Goal: Information Seeking & Learning: Learn about a topic

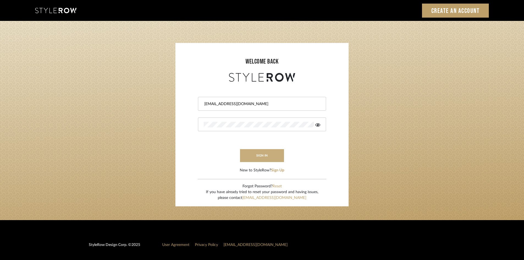
click at [263, 156] on button "sign in" at bounding box center [262, 155] width 44 height 13
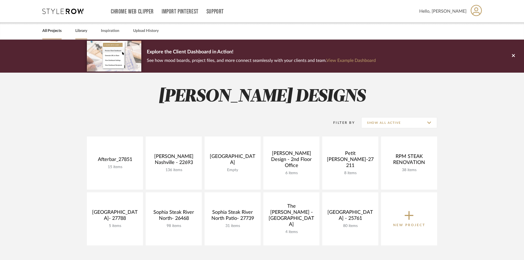
click at [80, 29] on link "Library" at bounding box center [81, 30] width 12 height 7
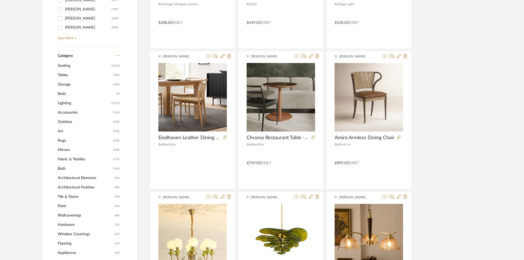
scroll to position [220, 0]
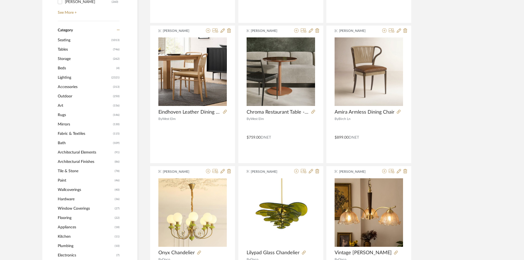
click at [69, 77] on span "Lighting" at bounding box center [84, 77] width 52 height 9
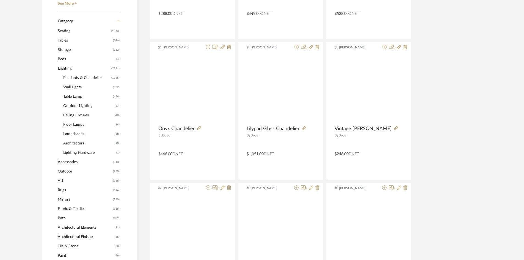
scroll to position [219, 0]
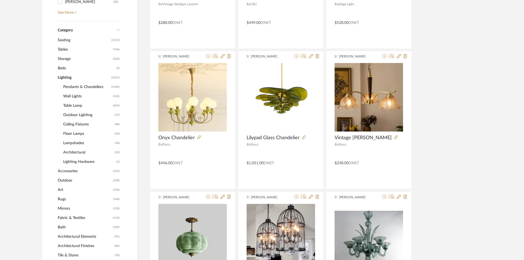
click at [74, 96] on span "Wall Lights" at bounding box center [87, 96] width 48 height 9
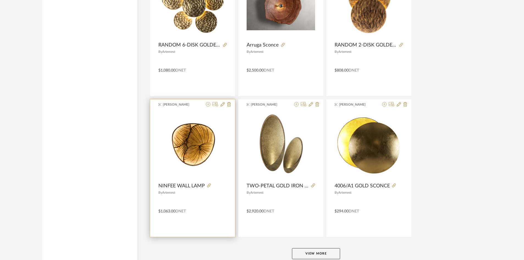
scroll to position [1612, 0]
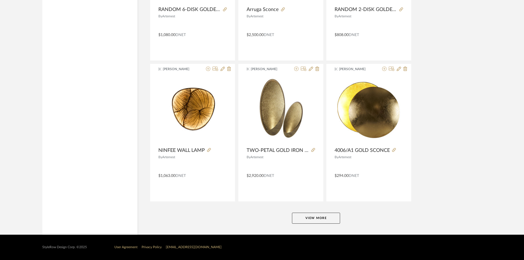
click at [308, 215] on button "View More" at bounding box center [316, 217] width 48 height 11
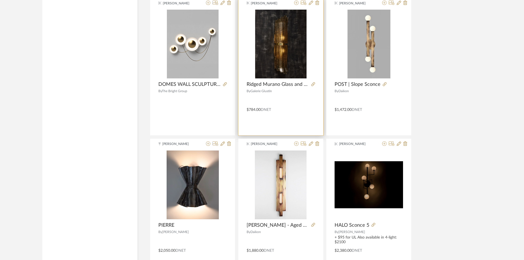
scroll to position [2739, 0]
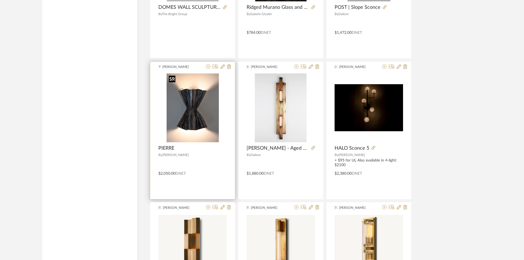
click at [192, 123] on div at bounding box center [192, 109] width 68 height 73
click at [164, 145] on span "PIERRE" at bounding box center [166, 148] width 16 height 6
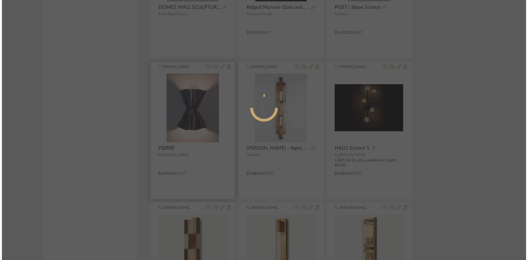
scroll to position [0, 0]
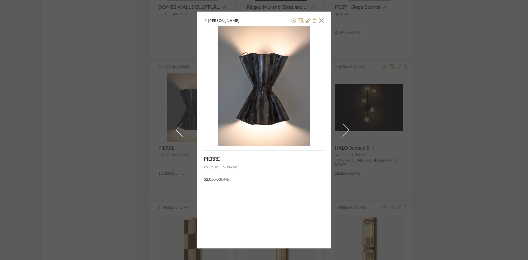
click at [218, 167] on span "[PERSON_NAME]" at bounding box center [266, 167] width 115 height 6
click at [140, 163] on div "[PERSON_NAME] × PIERRE By [PERSON_NAME] $2,050.00 DNET" at bounding box center [264, 130] width 528 height 260
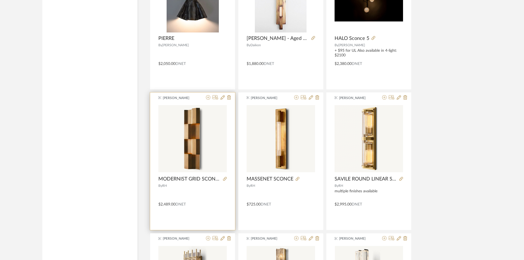
scroll to position [2739, 0]
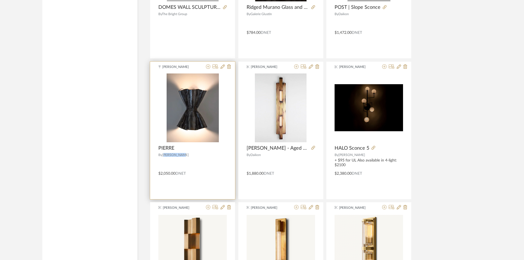
drag, startPoint x: 190, startPoint y: 155, endPoint x: 164, endPoint y: 156, distance: 26.9
click at [164, 156] on div "By [PERSON_NAME]" at bounding box center [192, 155] width 68 height 4
copy span "[PERSON_NAME]"
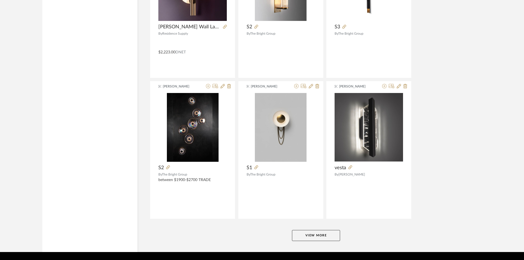
scroll to position [3299, 0]
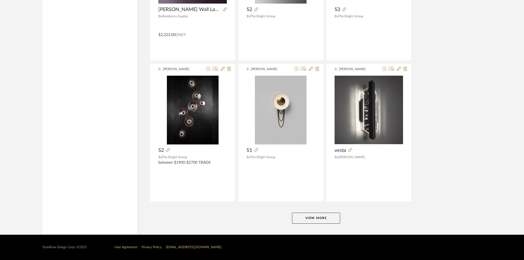
click at [312, 215] on button "View More" at bounding box center [316, 217] width 48 height 11
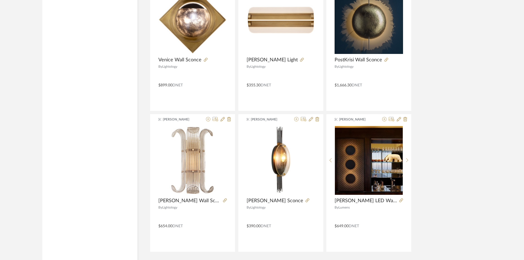
scroll to position [4985, 0]
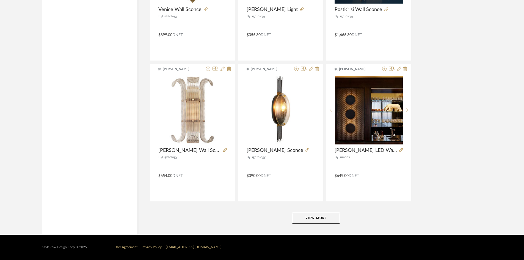
click at [300, 221] on button "View More" at bounding box center [316, 217] width 48 height 11
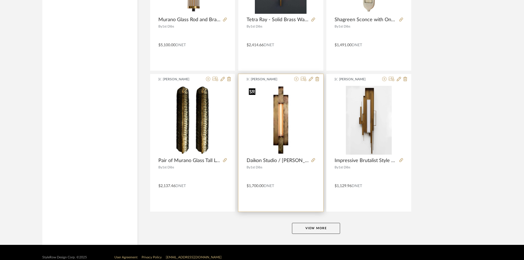
scroll to position [6672, 0]
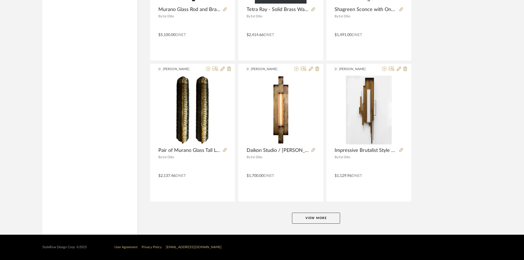
click at [320, 218] on button "View More" at bounding box center [316, 217] width 48 height 11
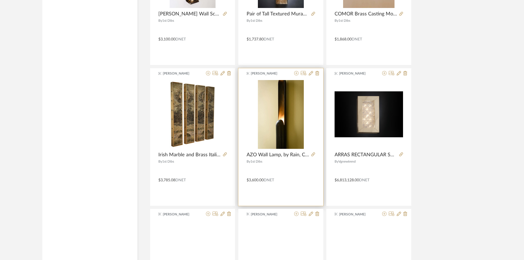
scroll to position [7359, 0]
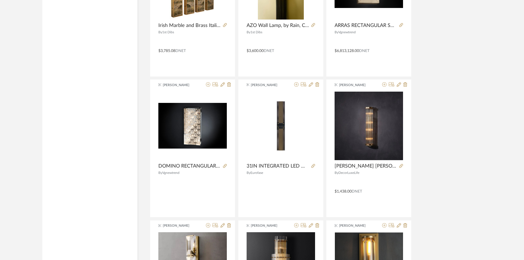
drag, startPoint x: 308, startPoint y: 182, endPoint x: 129, endPoint y: 182, distance: 178.9
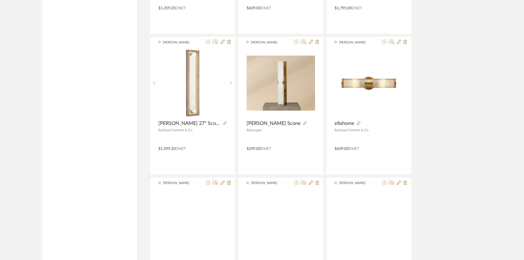
scroll to position [8349, 0]
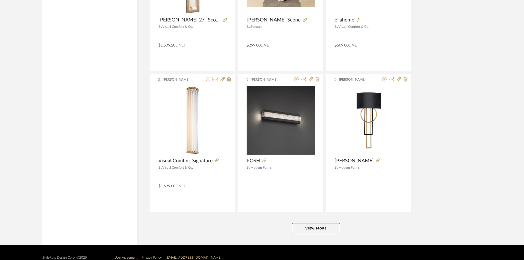
click at [324, 229] on button "View More" at bounding box center [316, 228] width 48 height 11
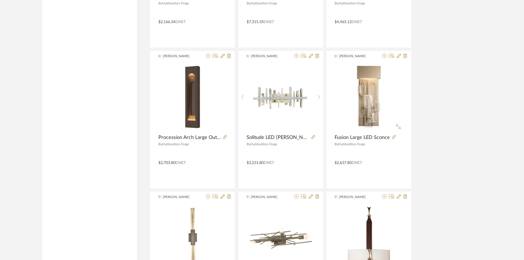
scroll to position [10025, 0]
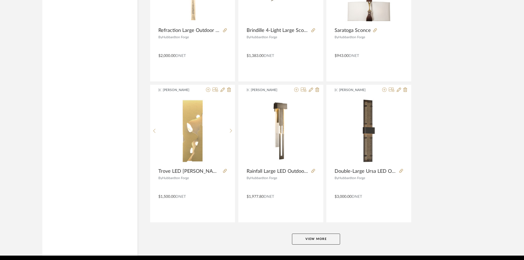
click at [317, 241] on button "View More" at bounding box center [316, 238] width 48 height 11
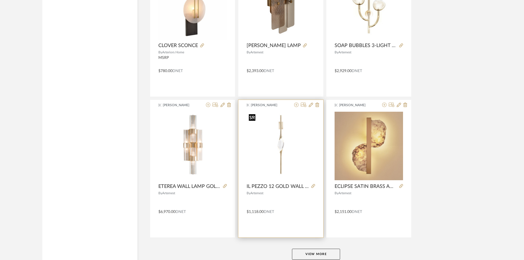
scroll to position [11732, 0]
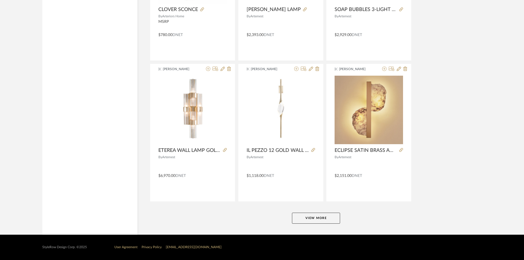
click at [323, 217] on button "View More" at bounding box center [316, 217] width 48 height 11
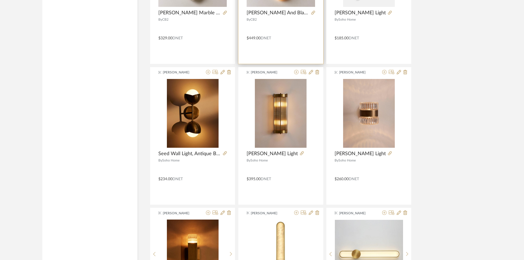
scroll to position [12859, 0]
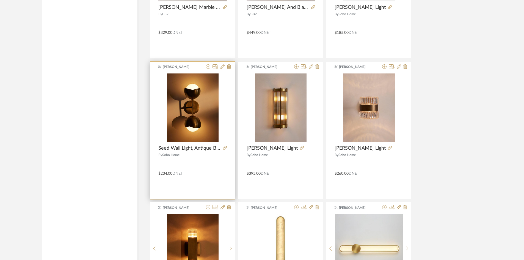
click at [221, 147] on div at bounding box center [224, 148] width 6 height 6
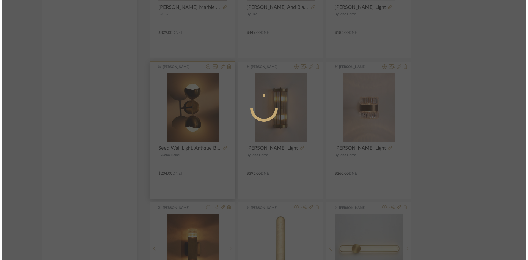
scroll to position [0, 0]
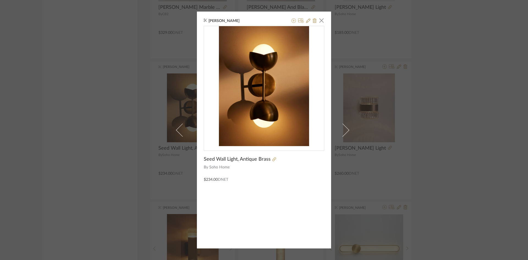
click at [226, 147] on div at bounding box center [264, 88] width 120 height 124
click at [152, 163] on div "[PERSON_NAME] × Seed Wall Light, Antique Brass By Soho Home $234.00 DNET" at bounding box center [264, 130] width 528 height 260
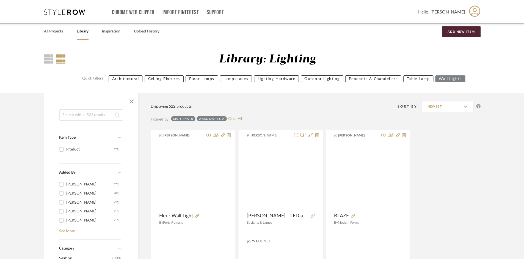
scroll to position [12859, 0]
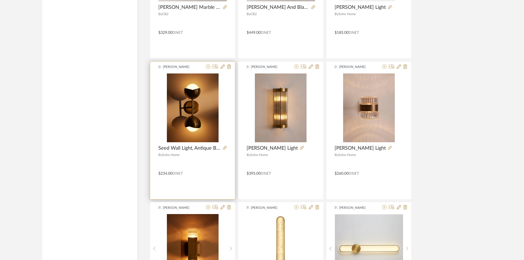
click at [228, 145] on product-name "Seed Wall Light, Antique Brass" at bounding box center [192, 148] width 85 height 6
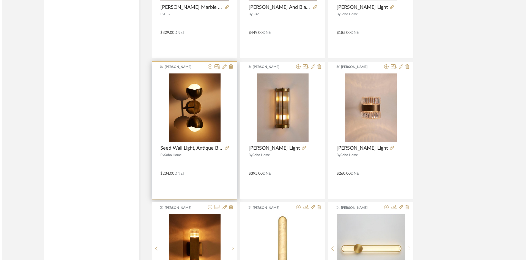
scroll to position [0, 0]
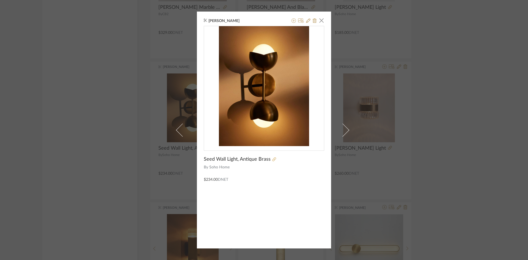
click at [272, 158] on icon at bounding box center [274, 159] width 4 height 4
